Goal: Transaction & Acquisition: Obtain resource

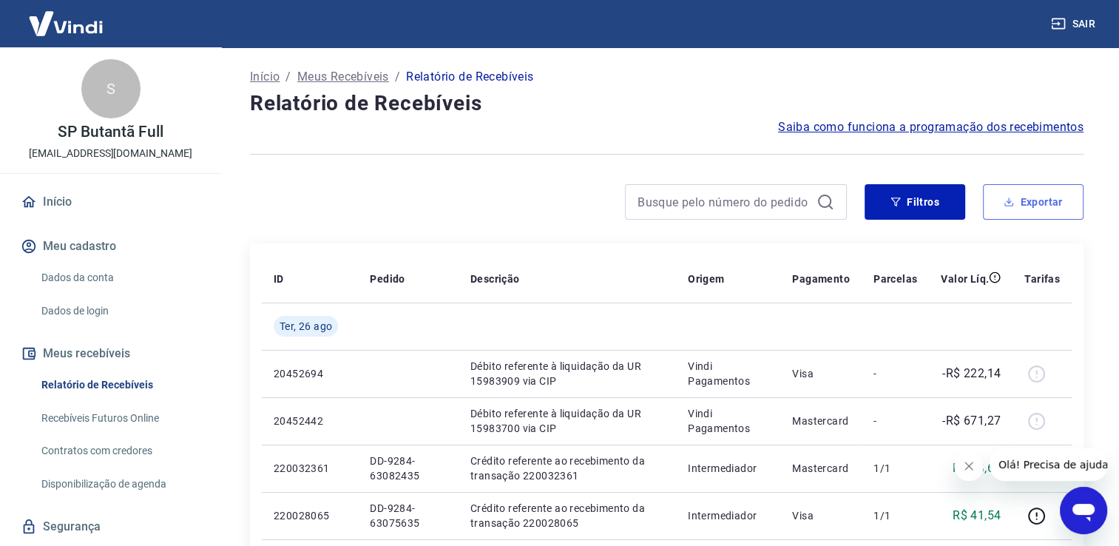
click at [1012, 203] on icon "button" at bounding box center [1009, 202] width 10 height 10
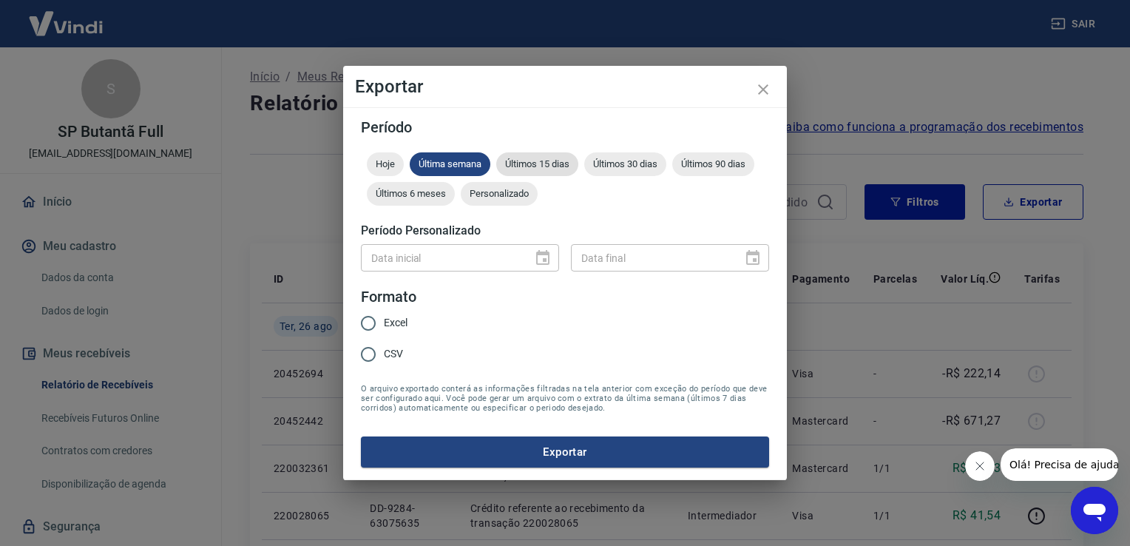
click at [550, 166] on span "Últimos 15 dias" at bounding box center [537, 163] width 82 height 11
click at [396, 322] on span "Excel" at bounding box center [396, 323] width 24 height 16
click at [384, 322] on input "Excel" at bounding box center [368, 323] width 31 height 31
radio input "true"
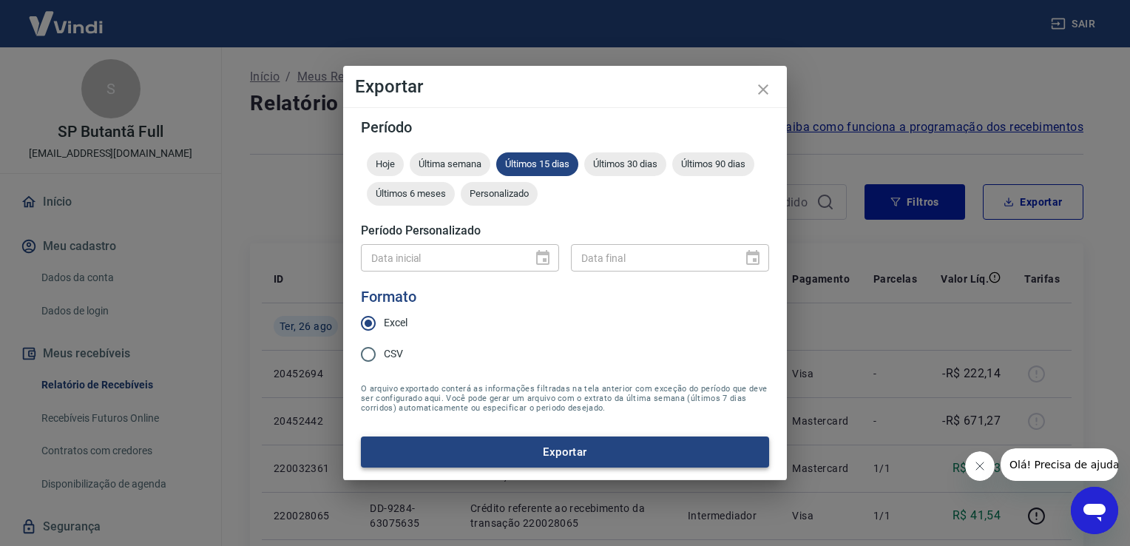
click at [476, 454] on button "Exportar" at bounding box center [565, 451] width 408 height 31
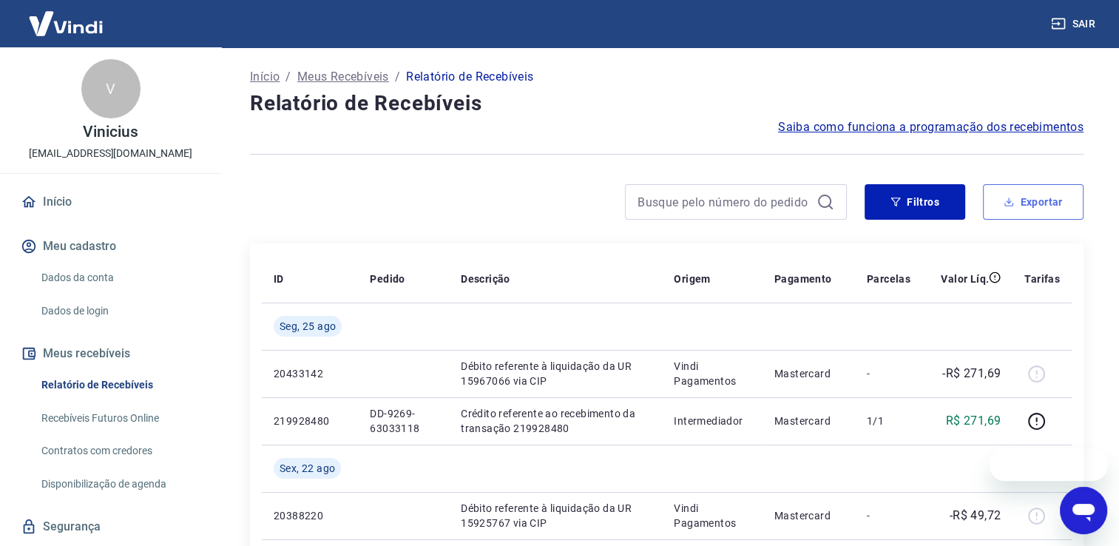
click at [1042, 209] on button "Exportar" at bounding box center [1033, 202] width 101 height 36
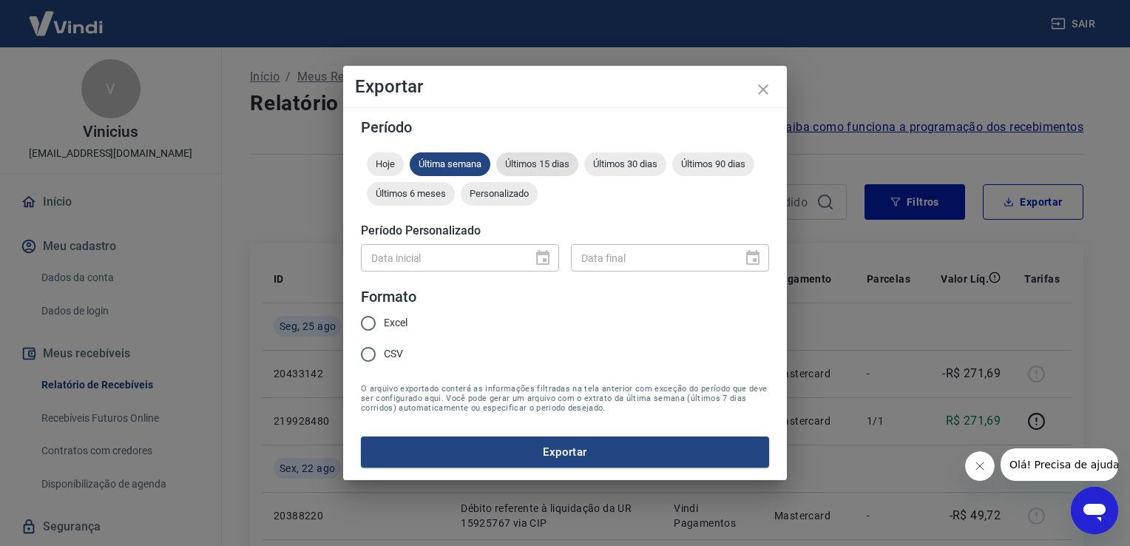
click at [528, 153] on div "Últimos 15 dias" at bounding box center [537, 164] width 82 height 24
click at [388, 321] on span "Excel" at bounding box center [396, 323] width 24 height 16
click at [384, 321] on input "Excel" at bounding box center [368, 323] width 31 height 31
radio input "true"
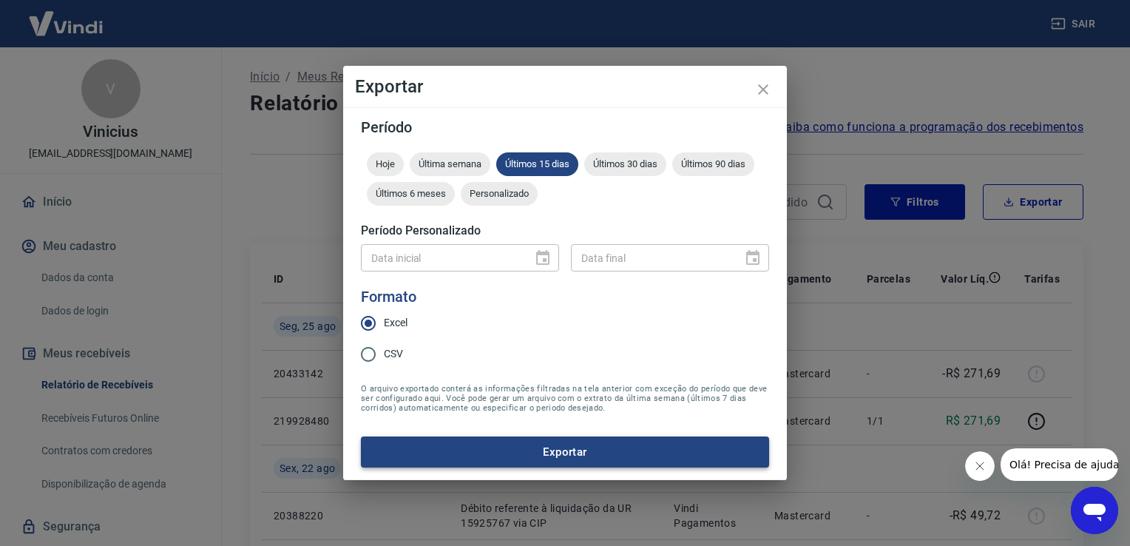
click at [481, 446] on button "Exportar" at bounding box center [565, 451] width 408 height 31
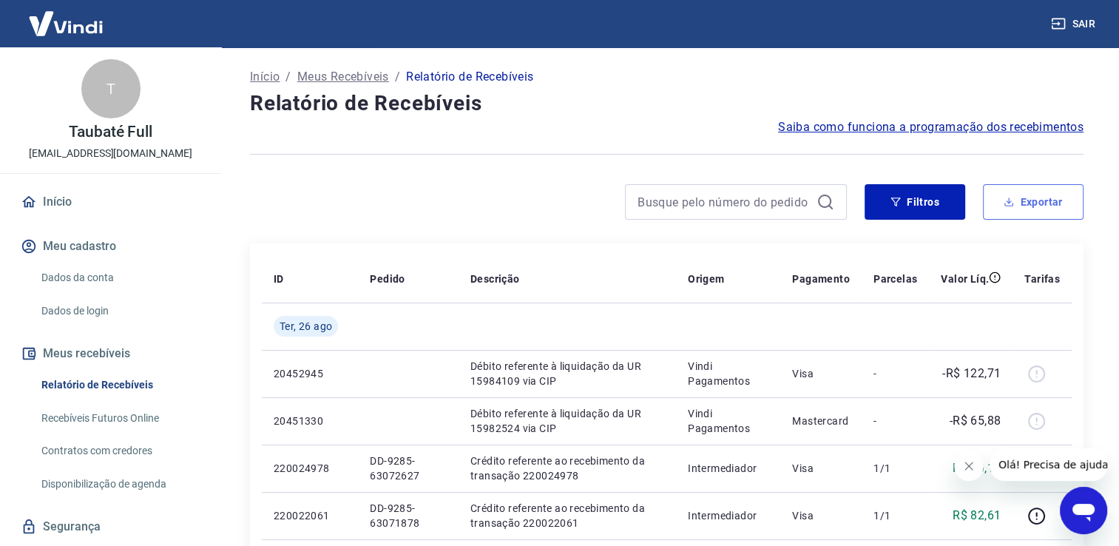
click at [1026, 207] on button "Exportar" at bounding box center [1033, 202] width 101 height 36
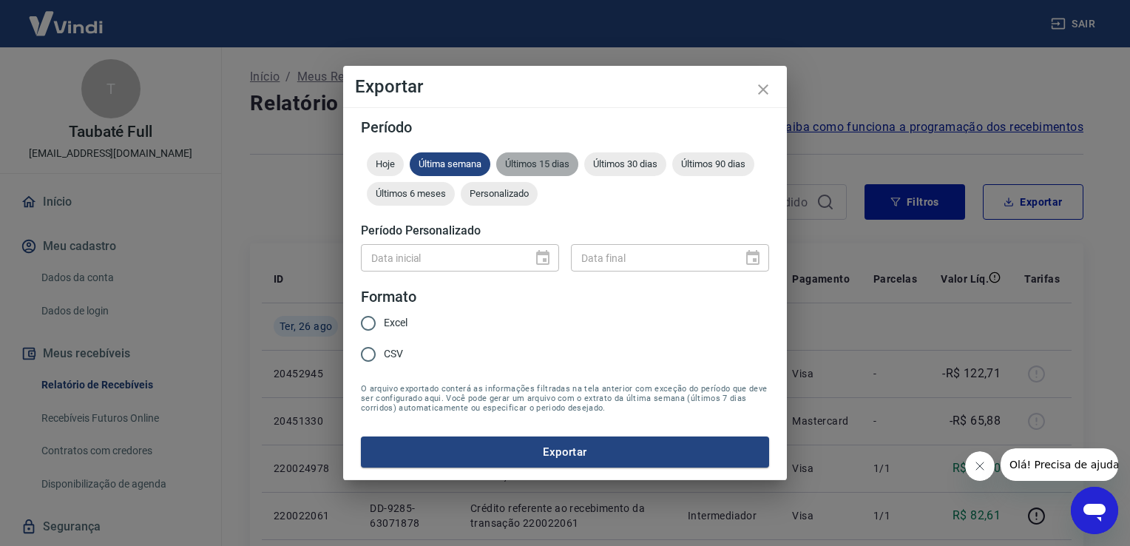
click at [556, 167] on span "Últimos 15 dias" at bounding box center [537, 163] width 82 height 11
click at [368, 320] on input "Excel" at bounding box center [368, 323] width 31 height 31
radio input "true"
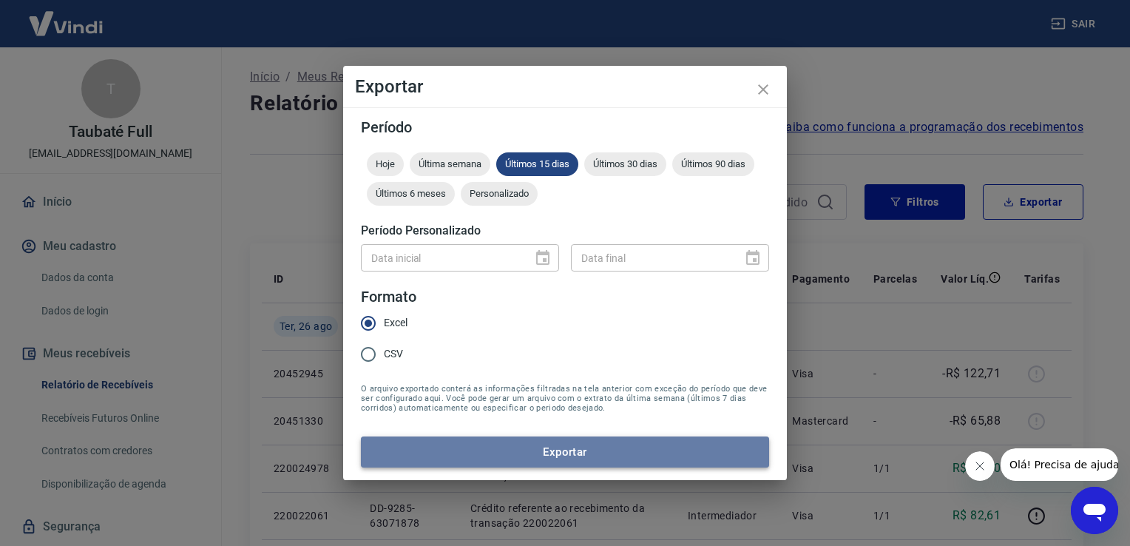
click at [509, 460] on button "Exportar" at bounding box center [565, 451] width 408 height 31
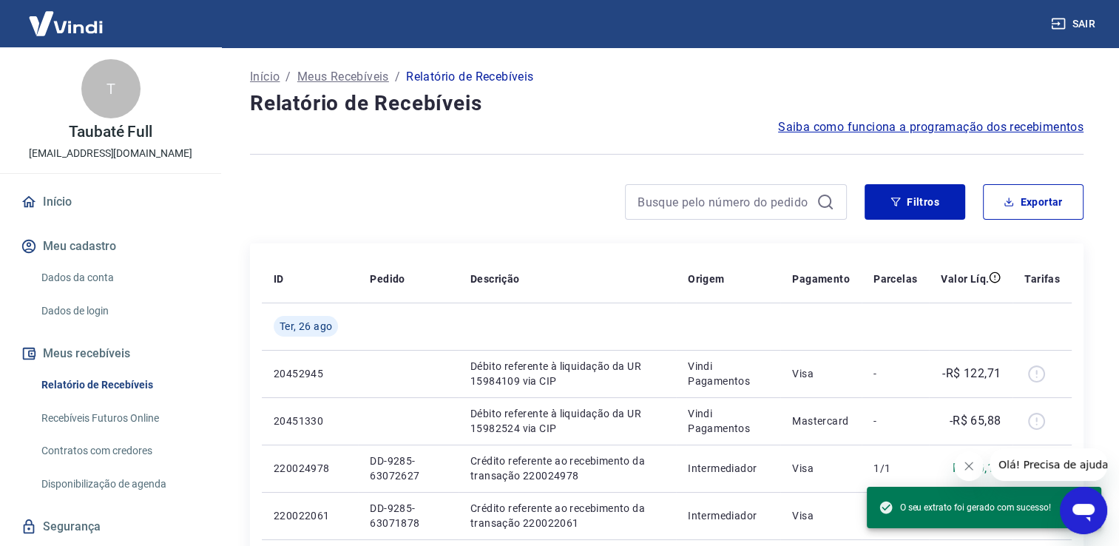
click at [568, 117] on h4 "Relatório de Recebíveis" at bounding box center [667, 104] width 834 height 30
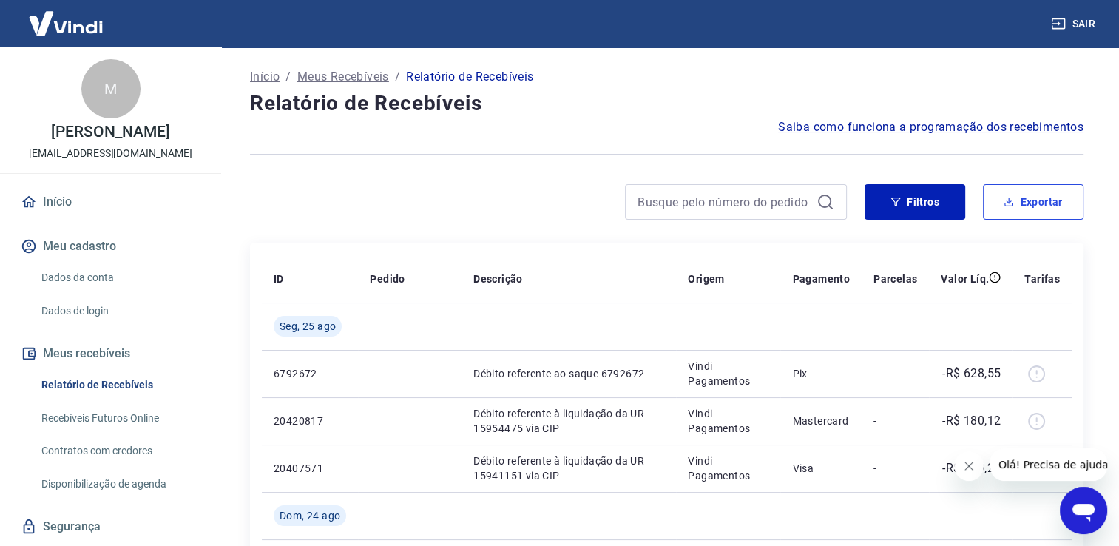
click at [1039, 214] on button "Exportar" at bounding box center [1033, 202] width 101 height 36
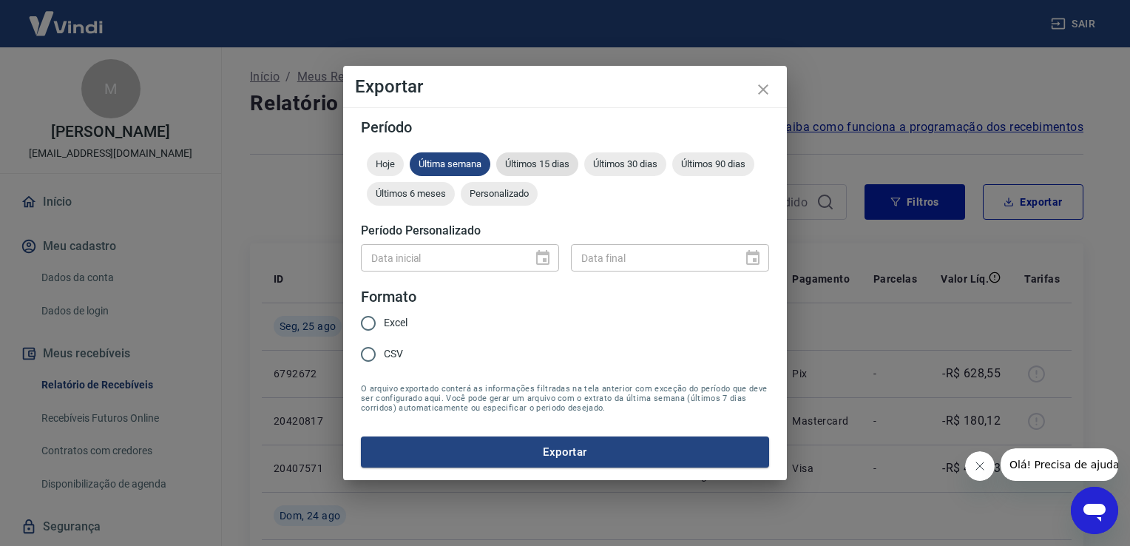
click at [559, 170] on div "Últimos 15 dias" at bounding box center [537, 164] width 82 height 24
click at [398, 320] on span "Excel" at bounding box center [396, 323] width 24 height 16
click at [384, 320] on input "Excel" at bounding box center [368, 323] width 31 height 31
radio input "true"
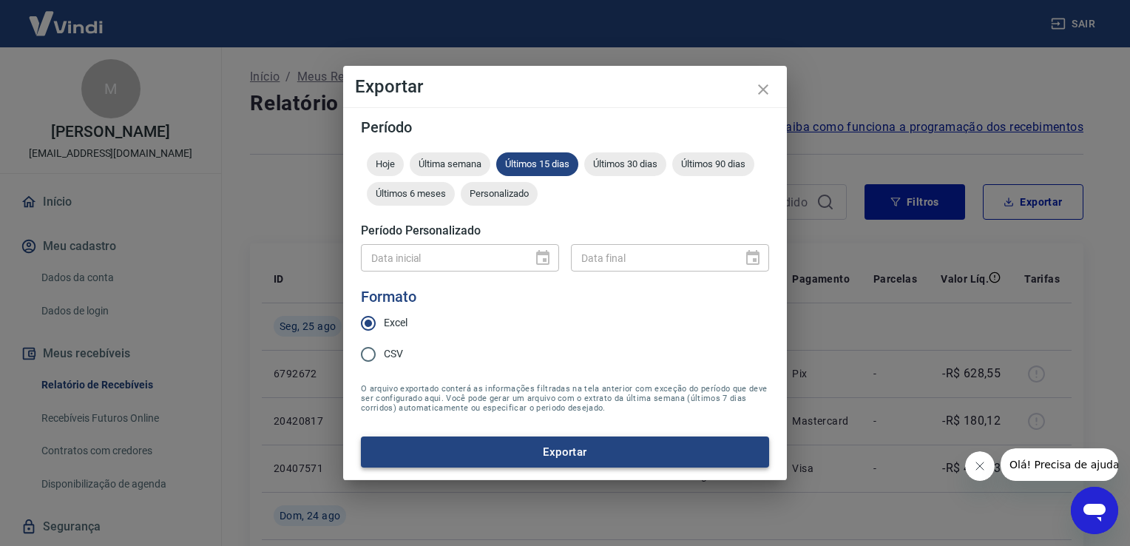
click at [471, 459] on button "Exportar" at bounding box center [565, 451] width 408 height 31
